Goal: Information Seeking & Learning: Check status

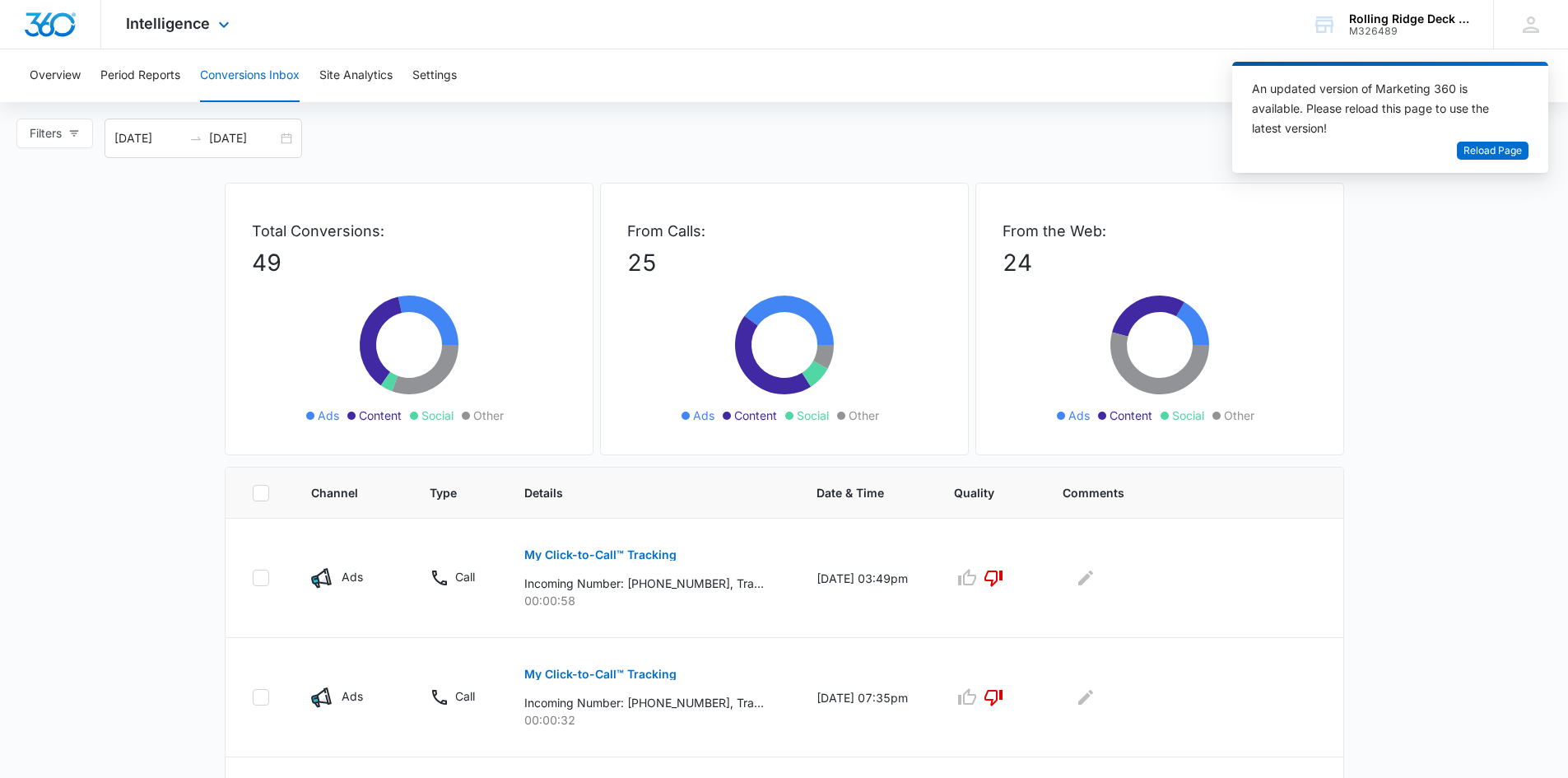
click at [178, 32] on div "Intelligence Apps Reputation Websites Forms CRM Email Social Content Ads Intell…" at bounding box center [180, 24] width 157 height 49
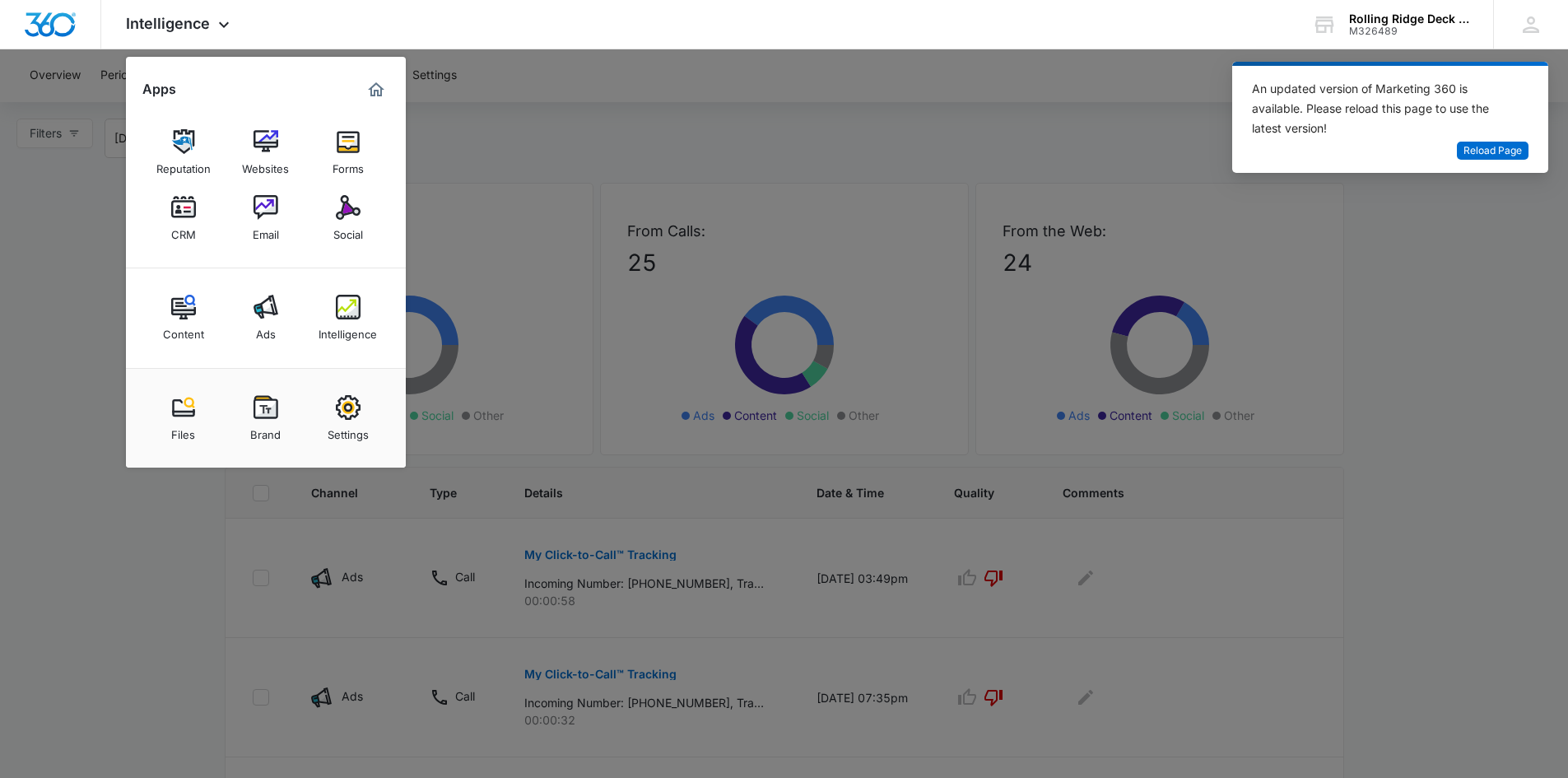
click at [578, 116] on div at bounding box center [784, 389] width 1568 height 778
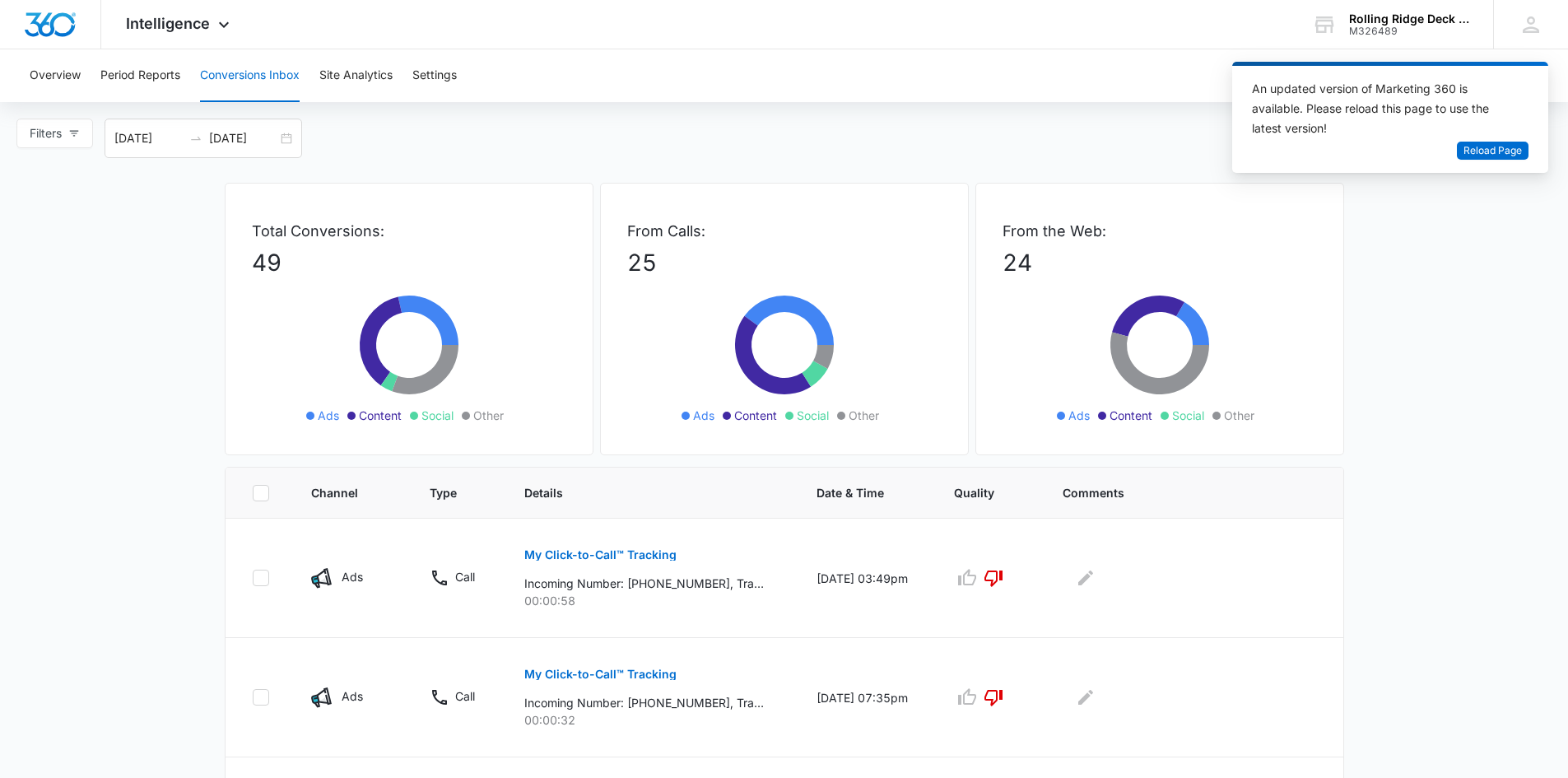
click at [267, 62] on button "Conversions Inbox" at bounding box center [250, 76] width 100 height 52
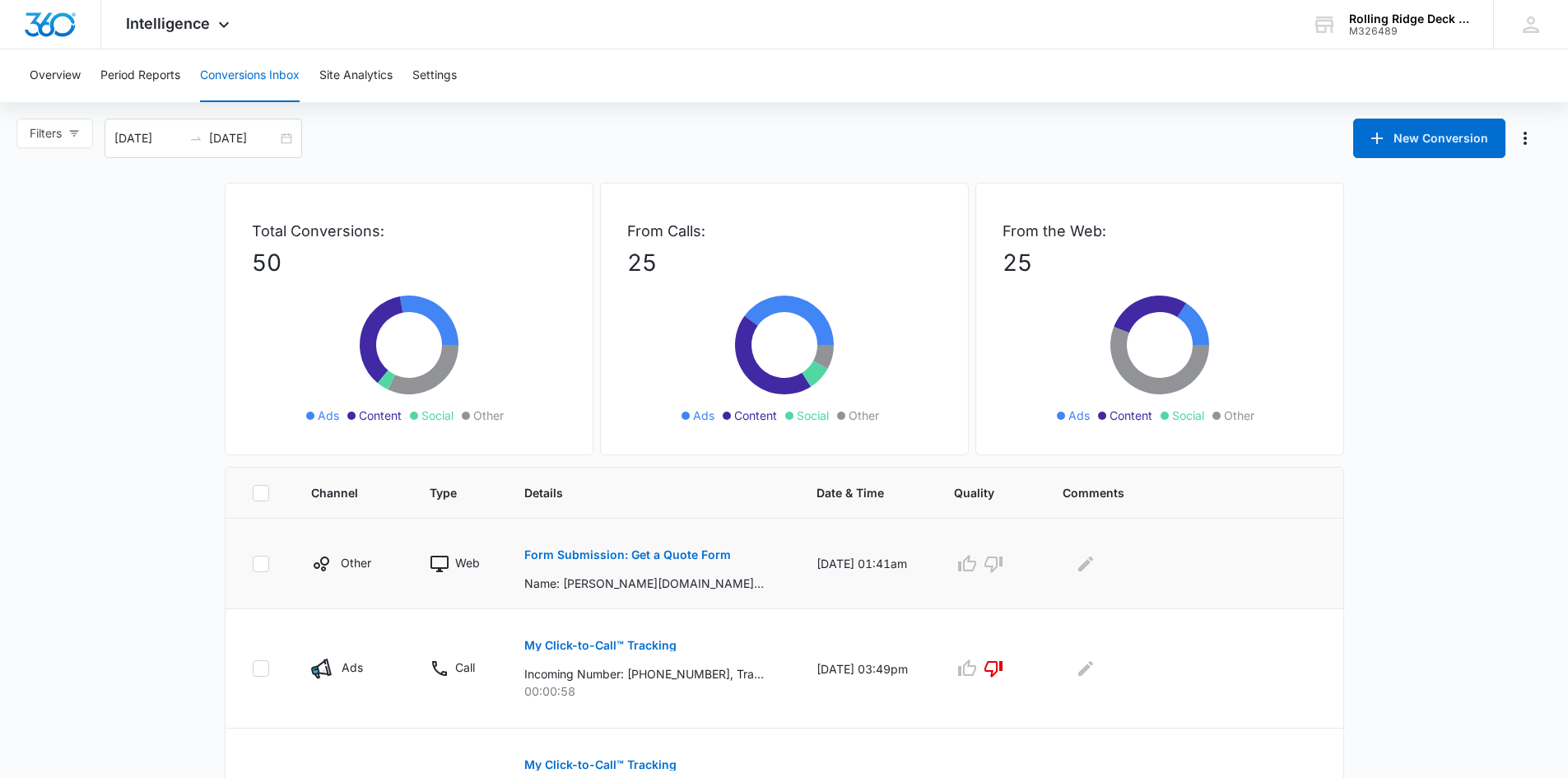
click at [659, 558] on p "Form Submission: Get a Quote Form" at bounding box center [627, 555] width 207 height 12
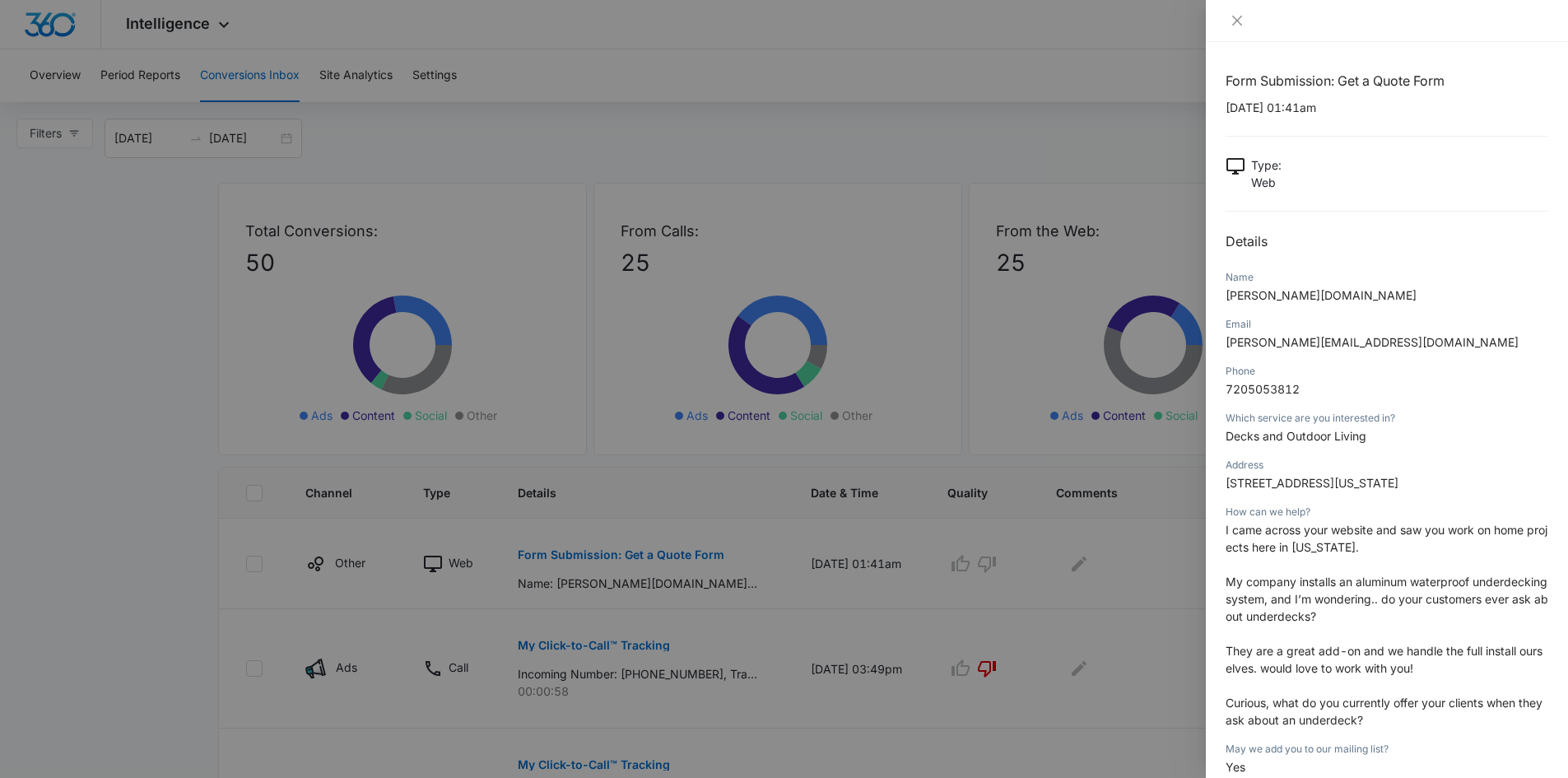
click at [1138, 603] on div at bounding box center [784, 389] width 1568 height 778
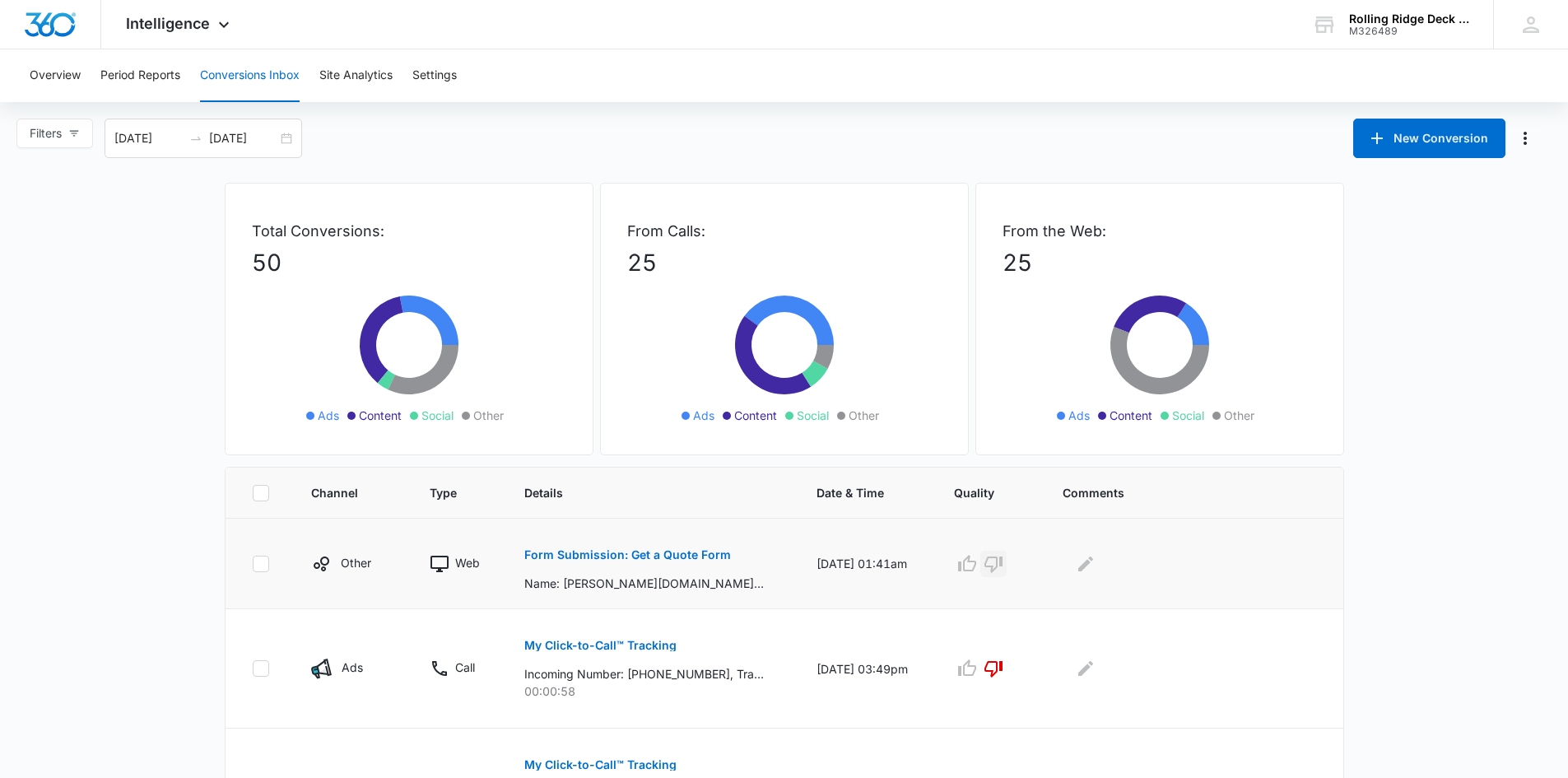
click at [997, 568] on icon "button" at bounding box center [993, 564] width 19 height 19
